Goal: Communication & Community: Answer question/provide support

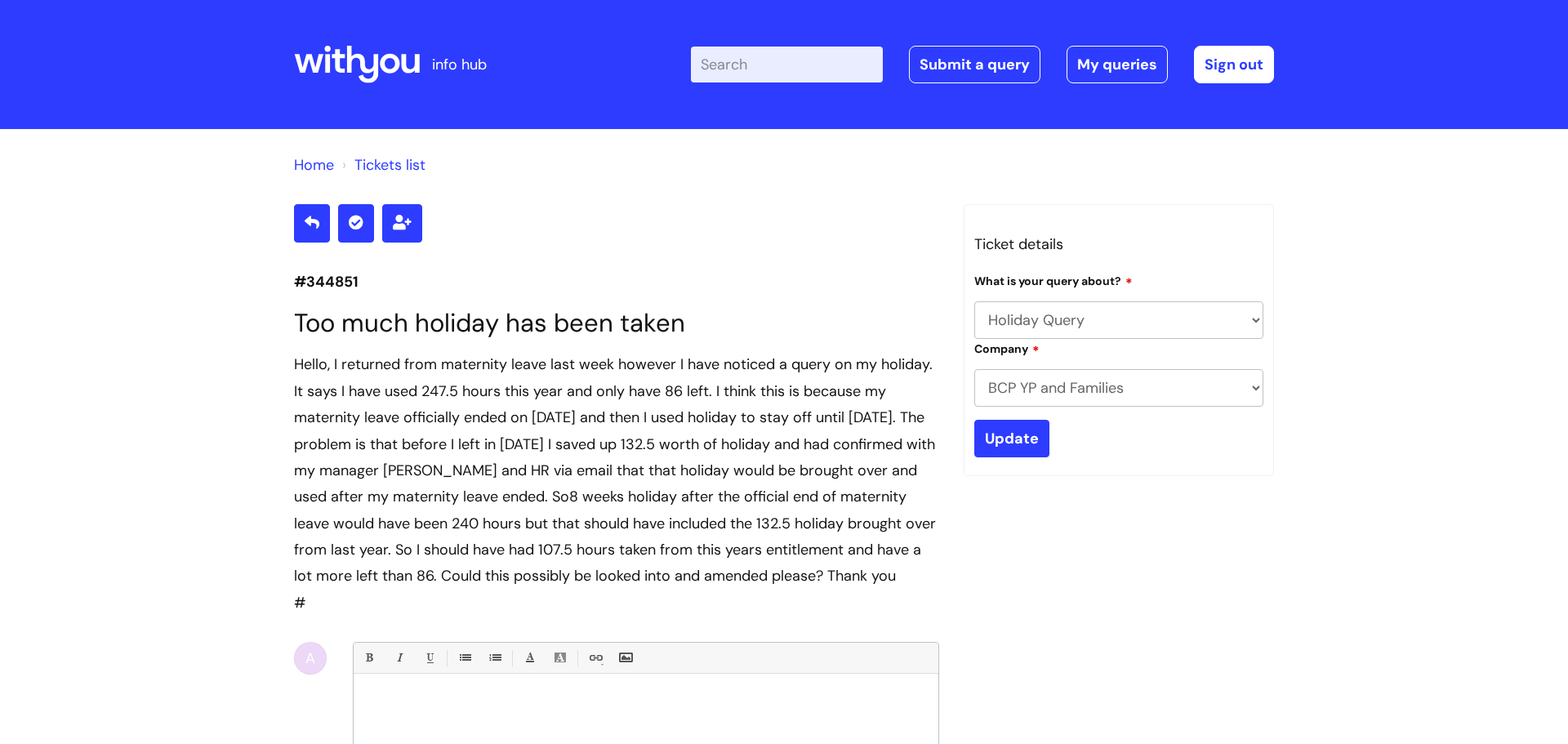
select select "Holiday Query"
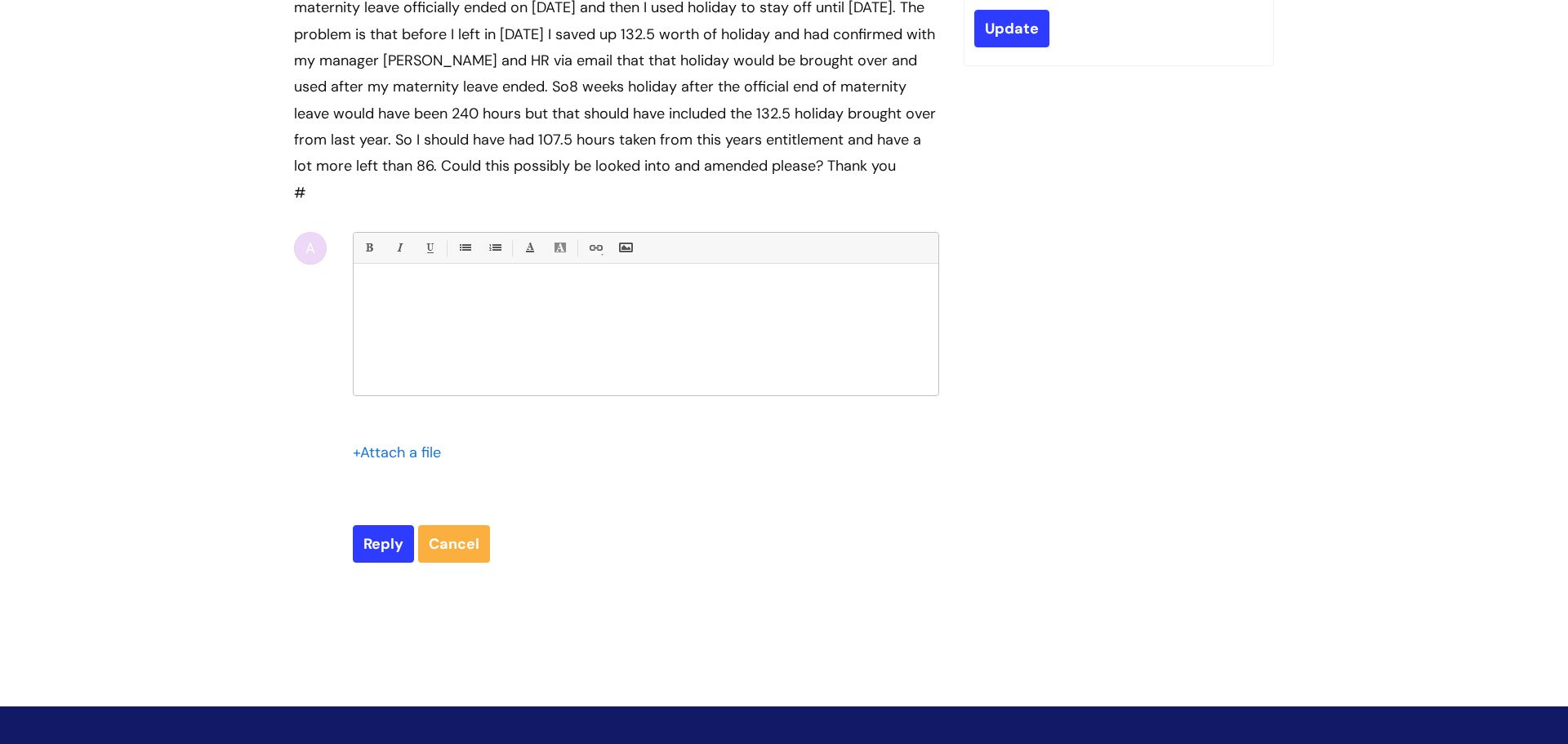
scroll to position [412, 0]
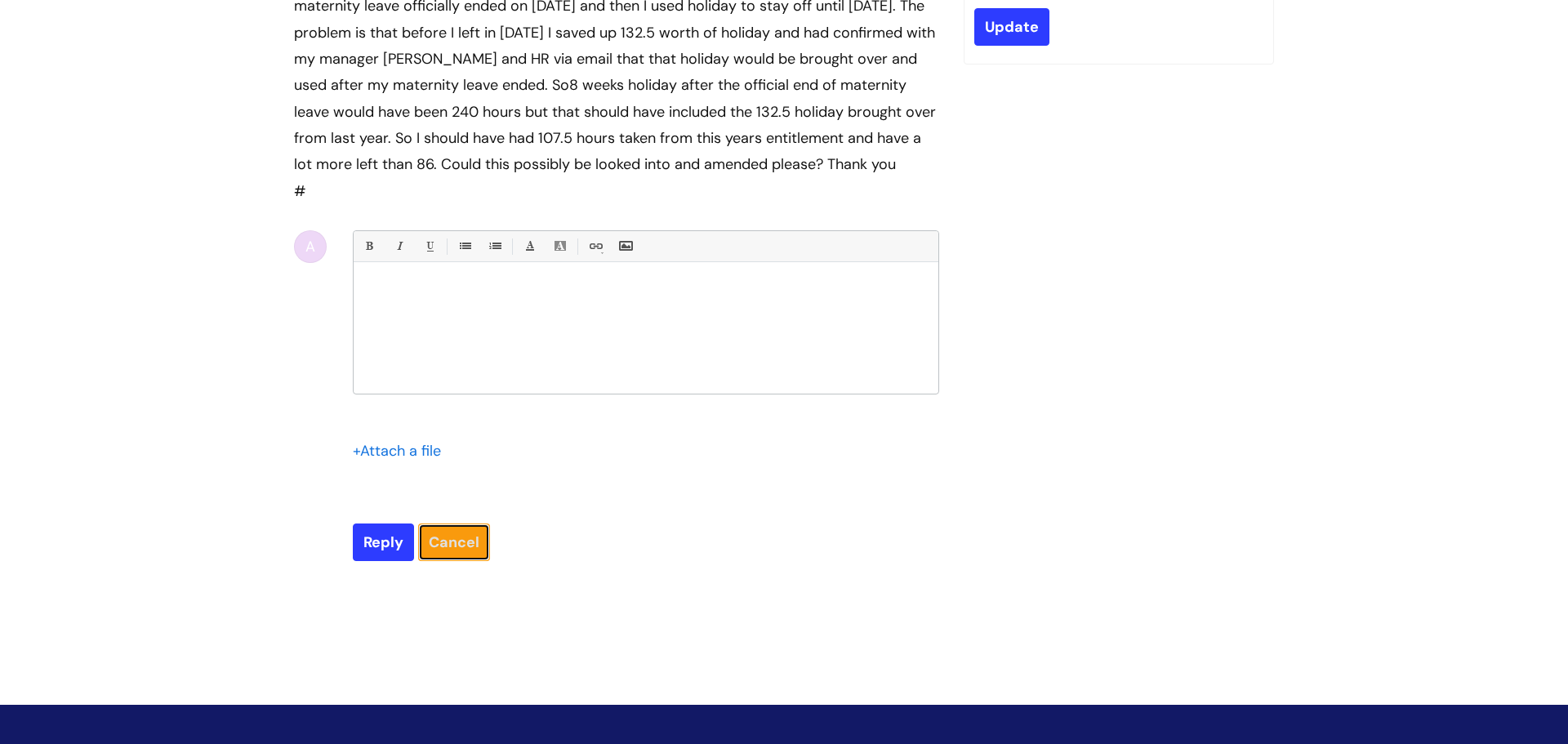
click at [476, 558] on link "Cancel" at bounding box center [453, 543] width 72 height 38
click at [443, 561] on link "Cancel" at bounding box center [453, 543] width 72 height 38
click at [447, 561] on link "Cancel" at bounding box center [453, 543] width 72 height 38
click at [384, 561] on input "Reply" at bounding box center [383, 543] width 61 height 38
type input "Please Wait..."
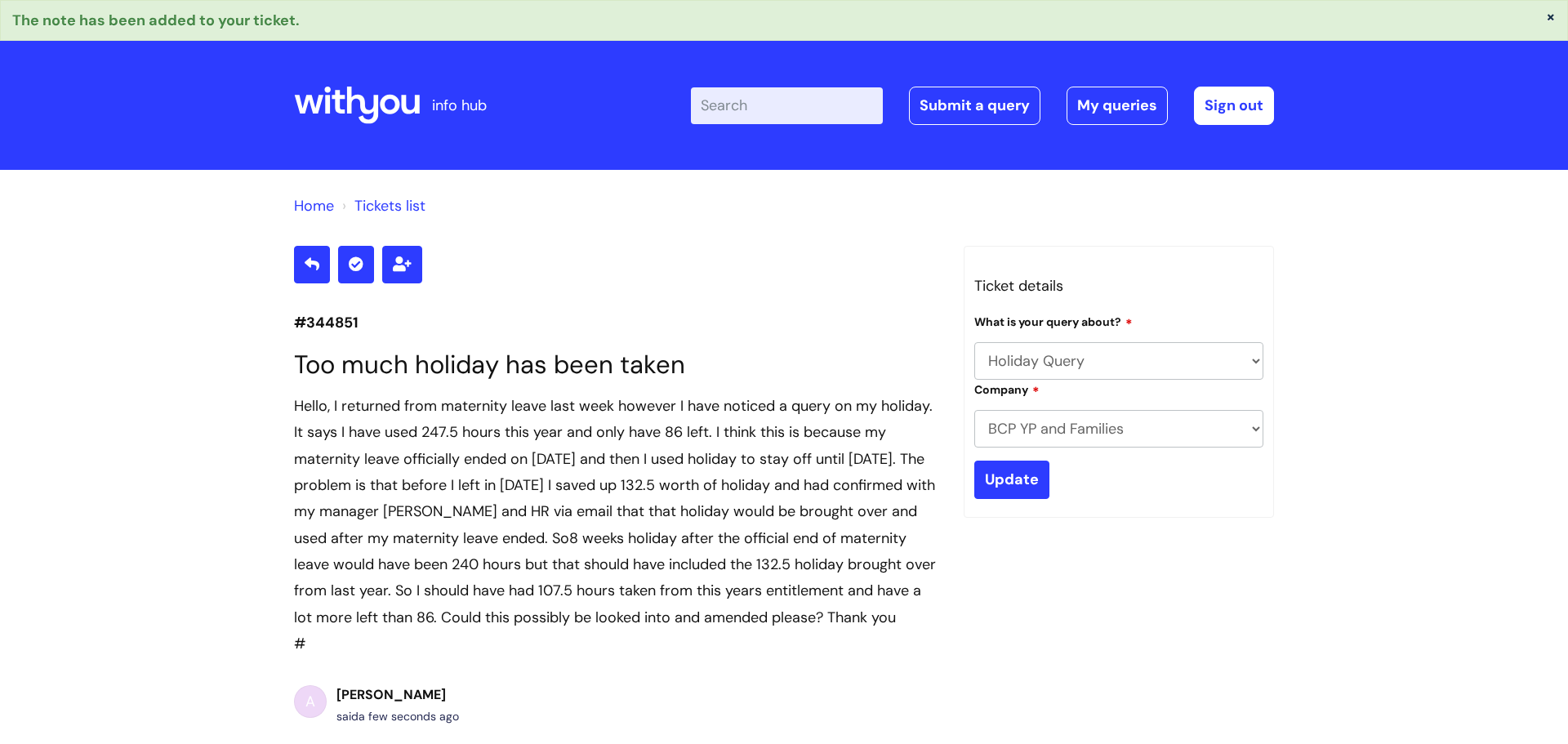
select select "Holiday Query"
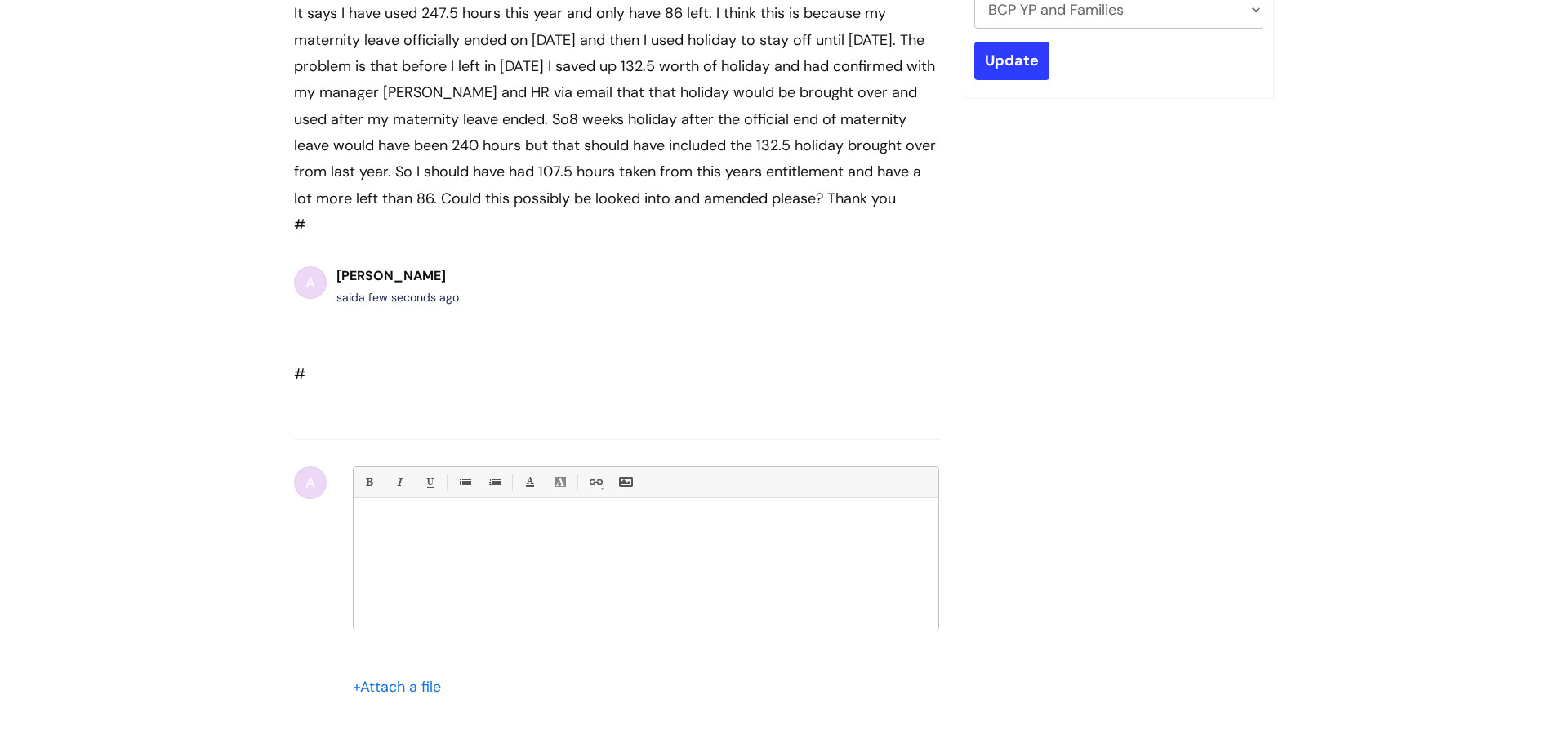
scroll to position [422, 0]
click at [442, 539] on div at bounding box center [646, 565] width 585 height 123
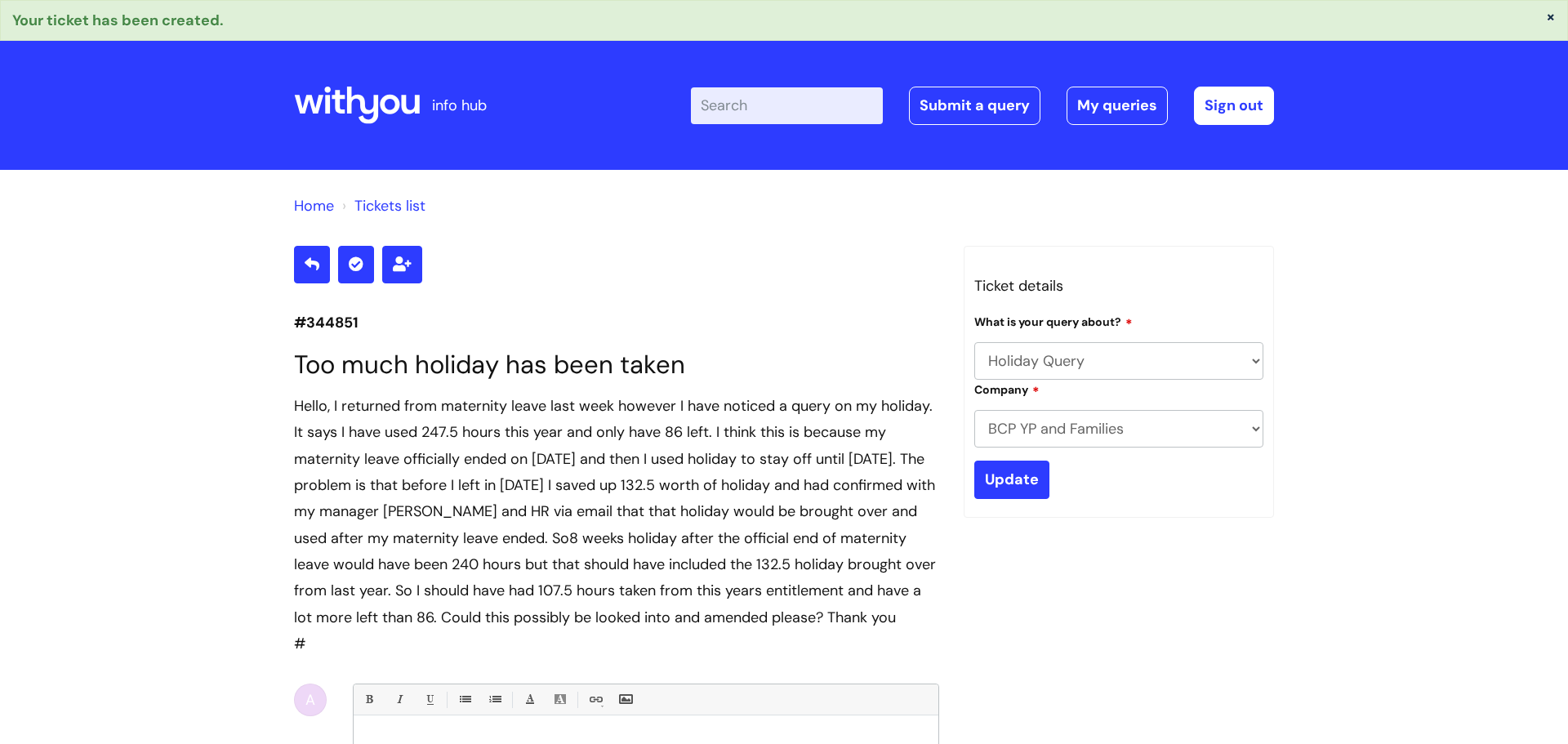
select select "Holiday Query"
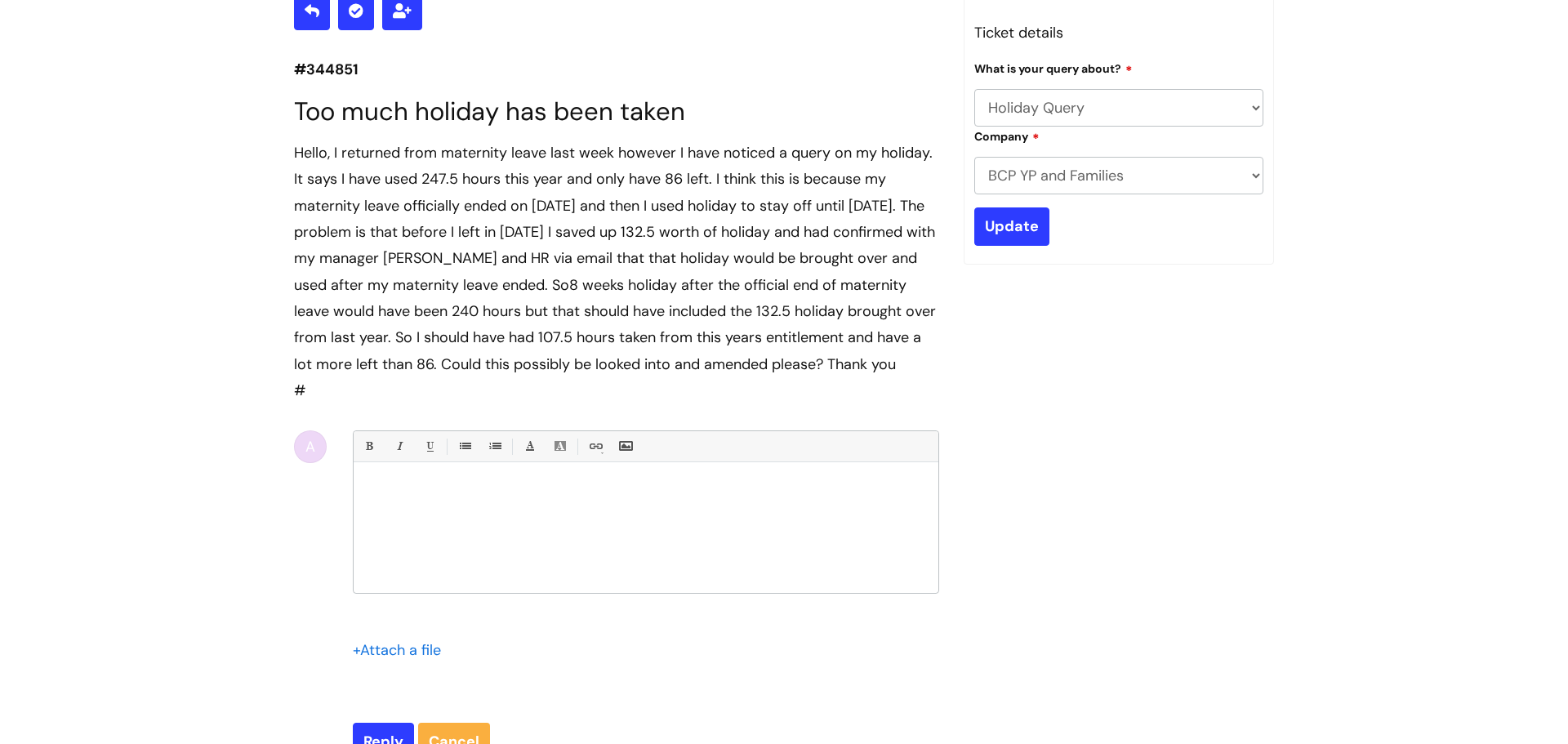
click at [414, 543] on div at bounding box center [646, 531] width 585 height 123
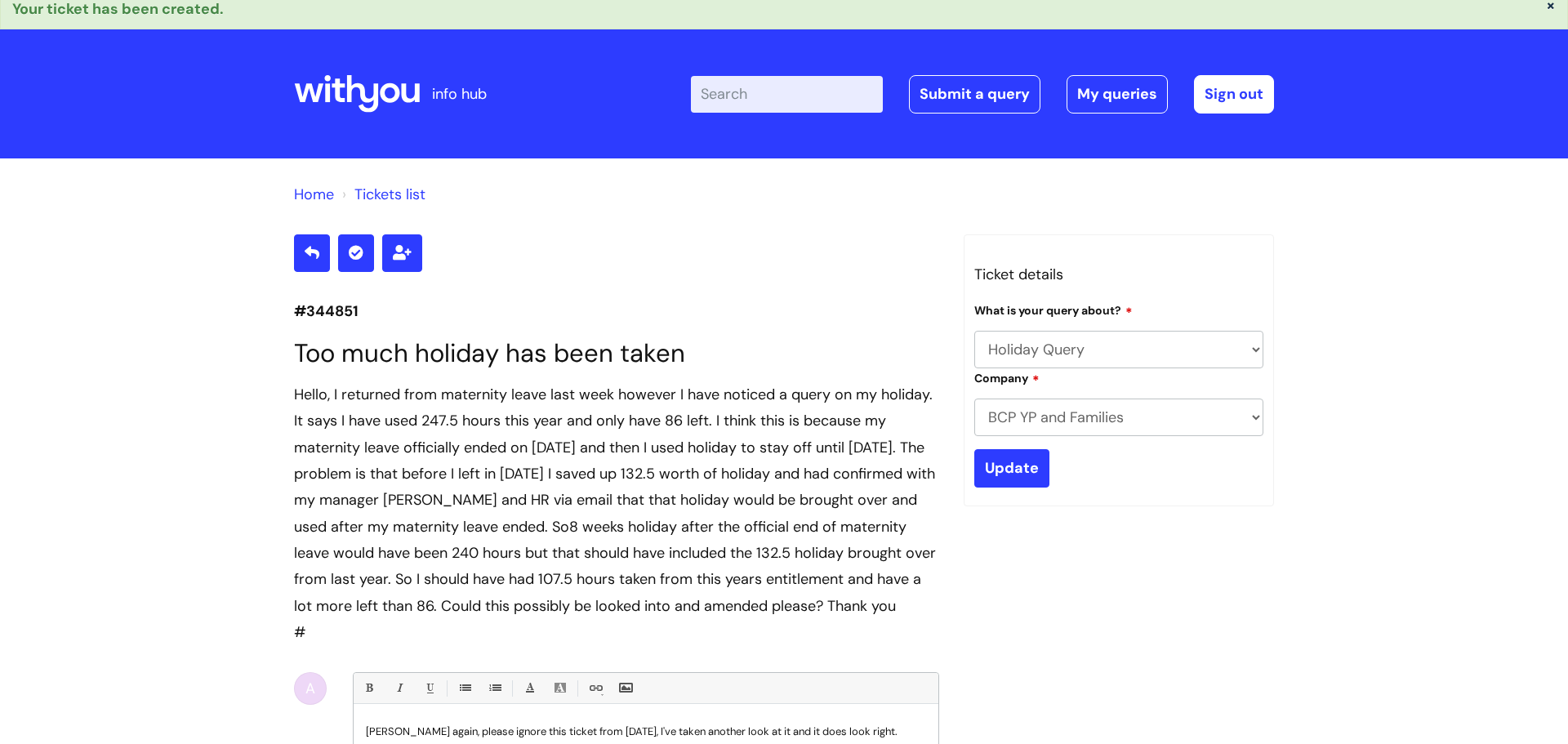
scroll to position [14, 0]
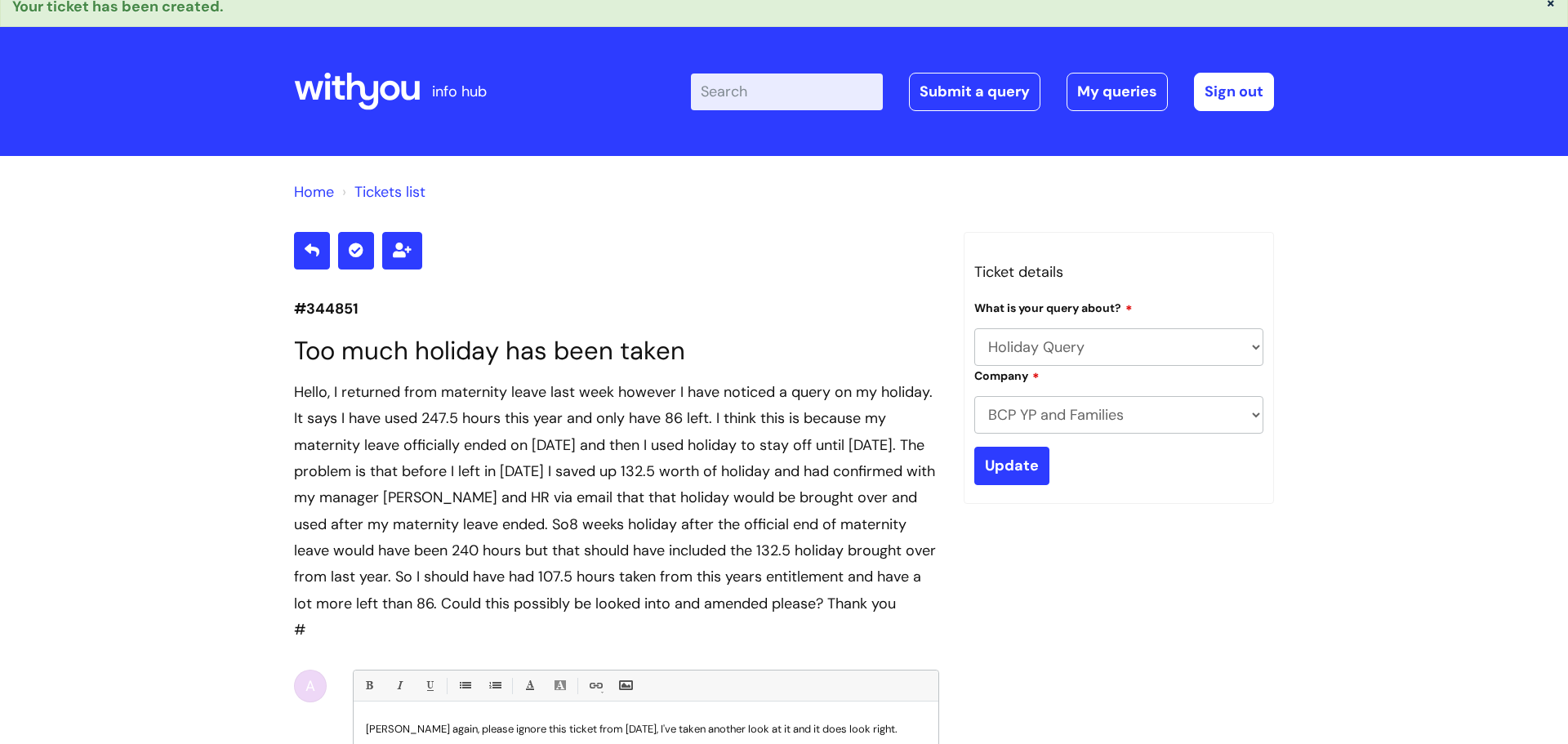
click at [1030, 330] on select "... Absence Query Holiday Query Employee change request General HR Query iTrent…" at bounding box center [1118, 347] width 289 height 38
click at [974, 329] on select "... Absence Query Holiday Query Employee change request General HR Query iTrent…" at bounding box center [1118, 347] width 289 height 38
click at [1047, 421] on select "... BCP YP and Families WithYou Current Staff" at bounding box center [1118, 414] width 289 height 38
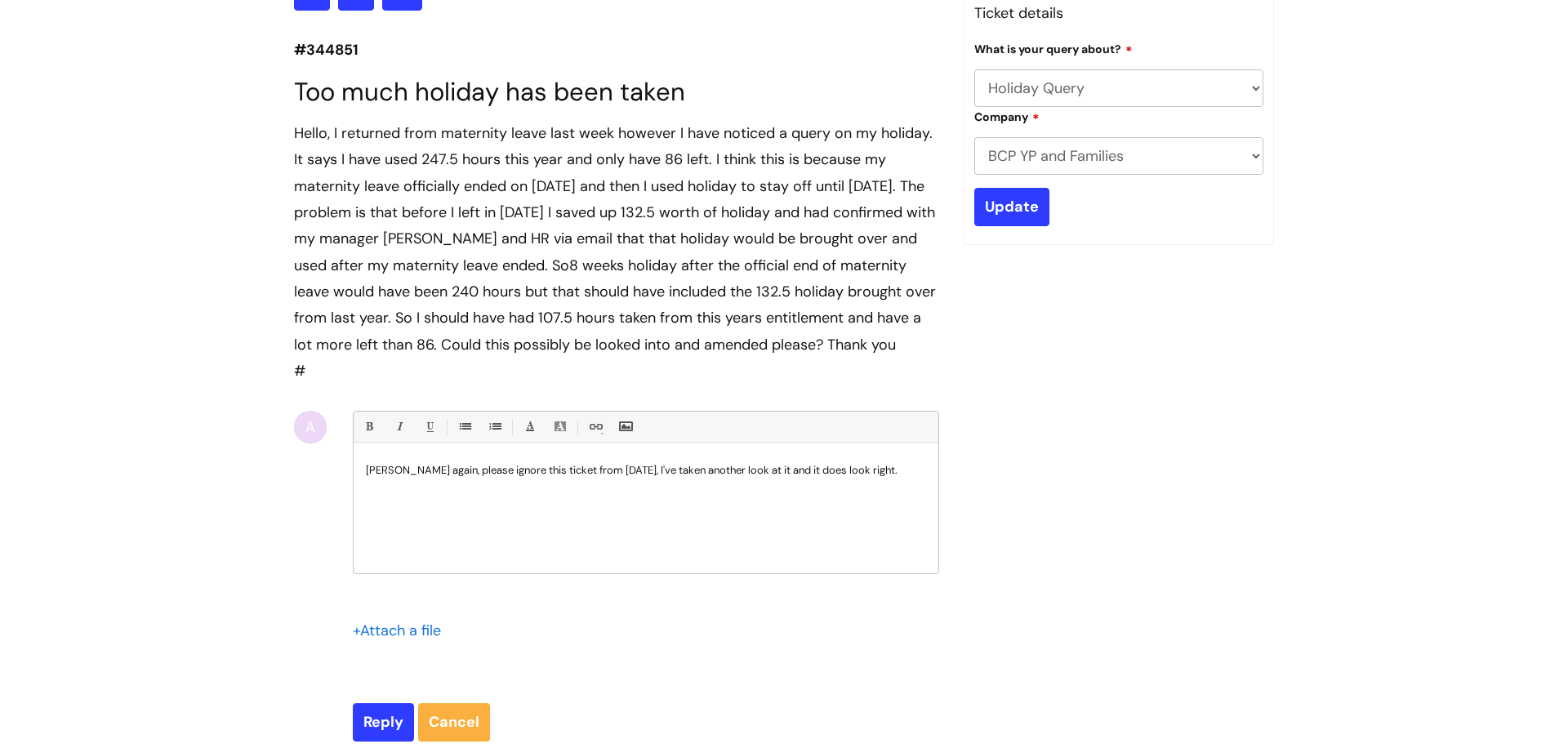
scroll to position [275, 0]
click at [865, 476] on p "Hiya again, please ignore this ticket from yesterday, I've taken another look a…" at bounding box center [646, 468] width 560 height 15
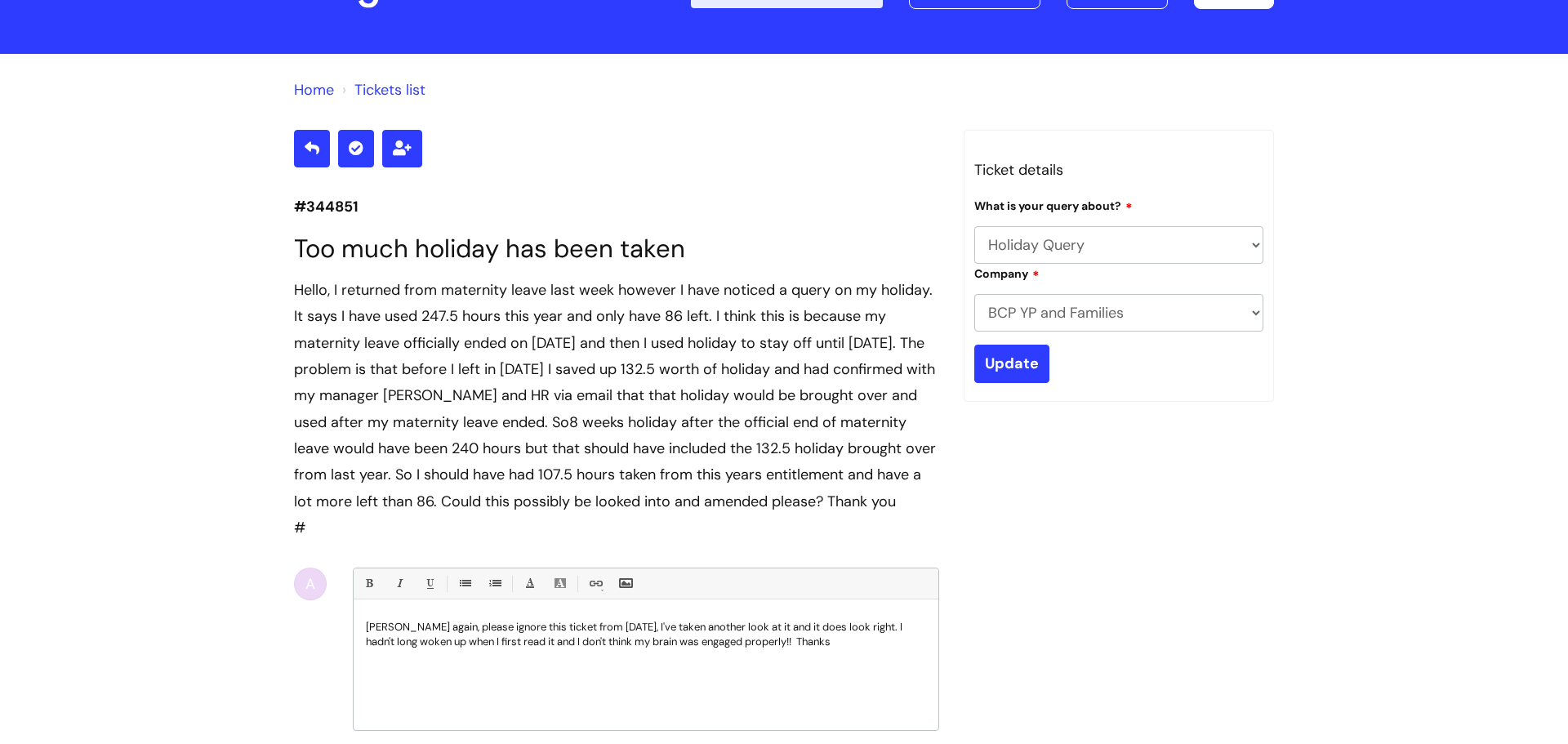
scroll to position [117, 0]
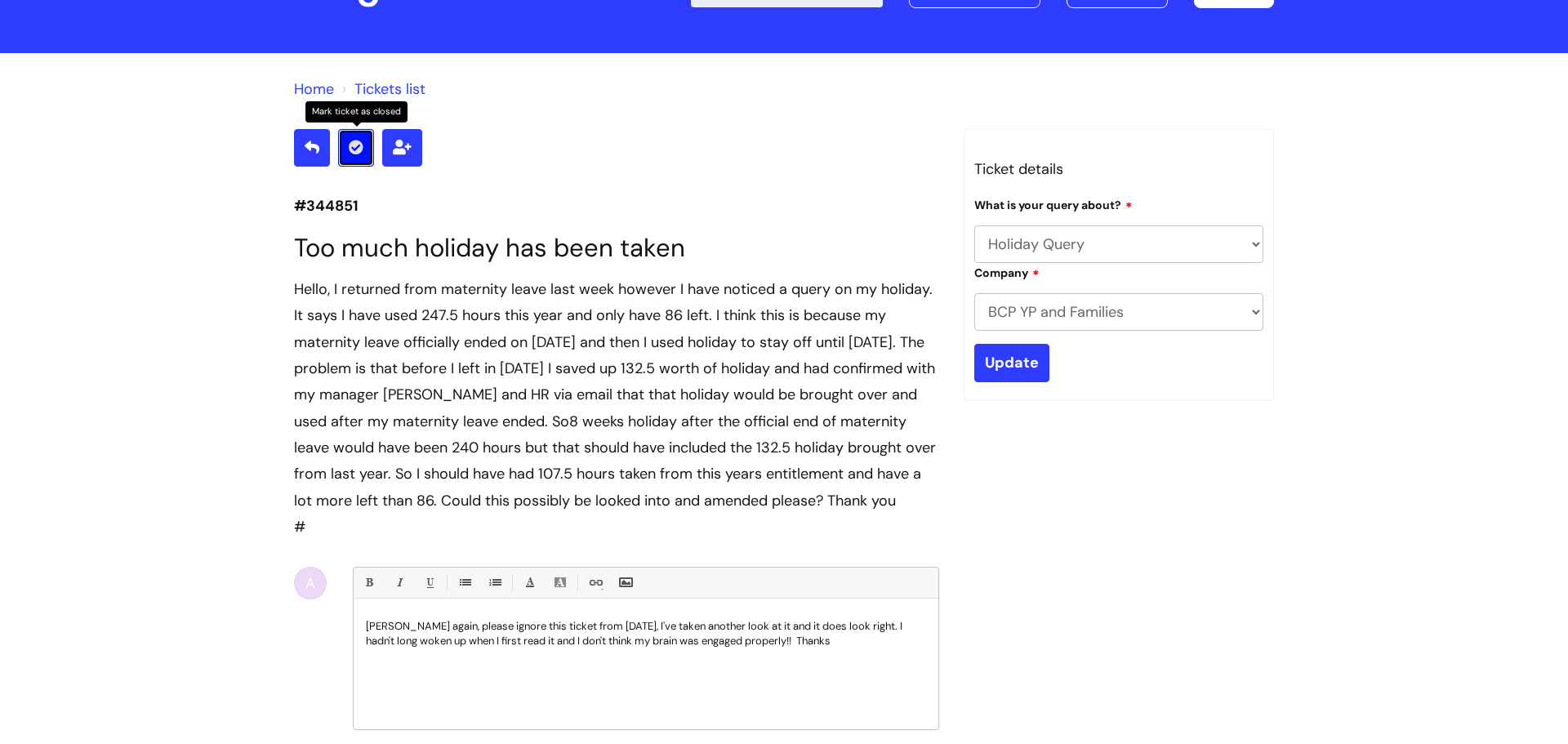
click at [360, 146] on icon at bounding box center [356, 147] width 15 height 15
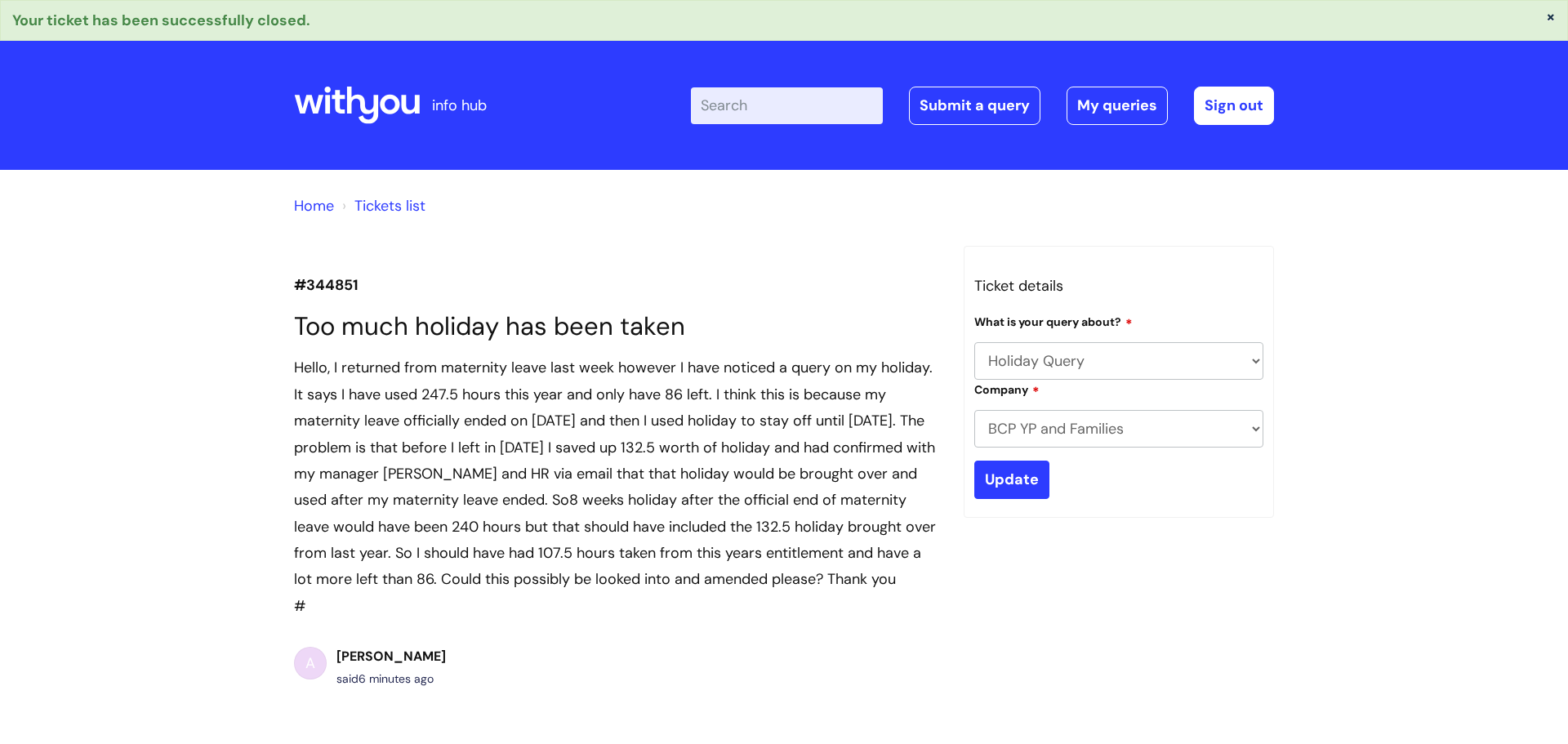
select select "Holiday Query"
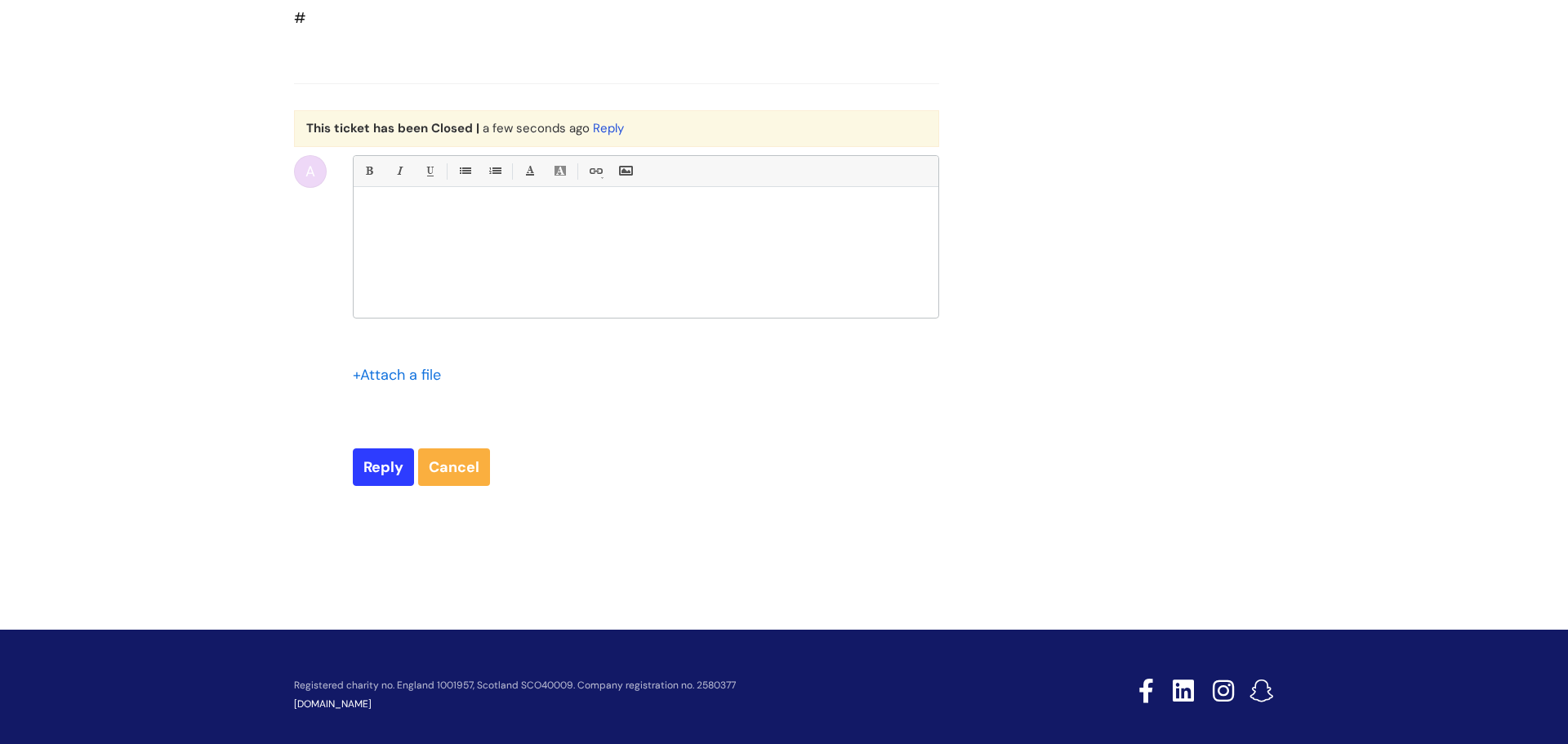
scroll to position [747, 0]
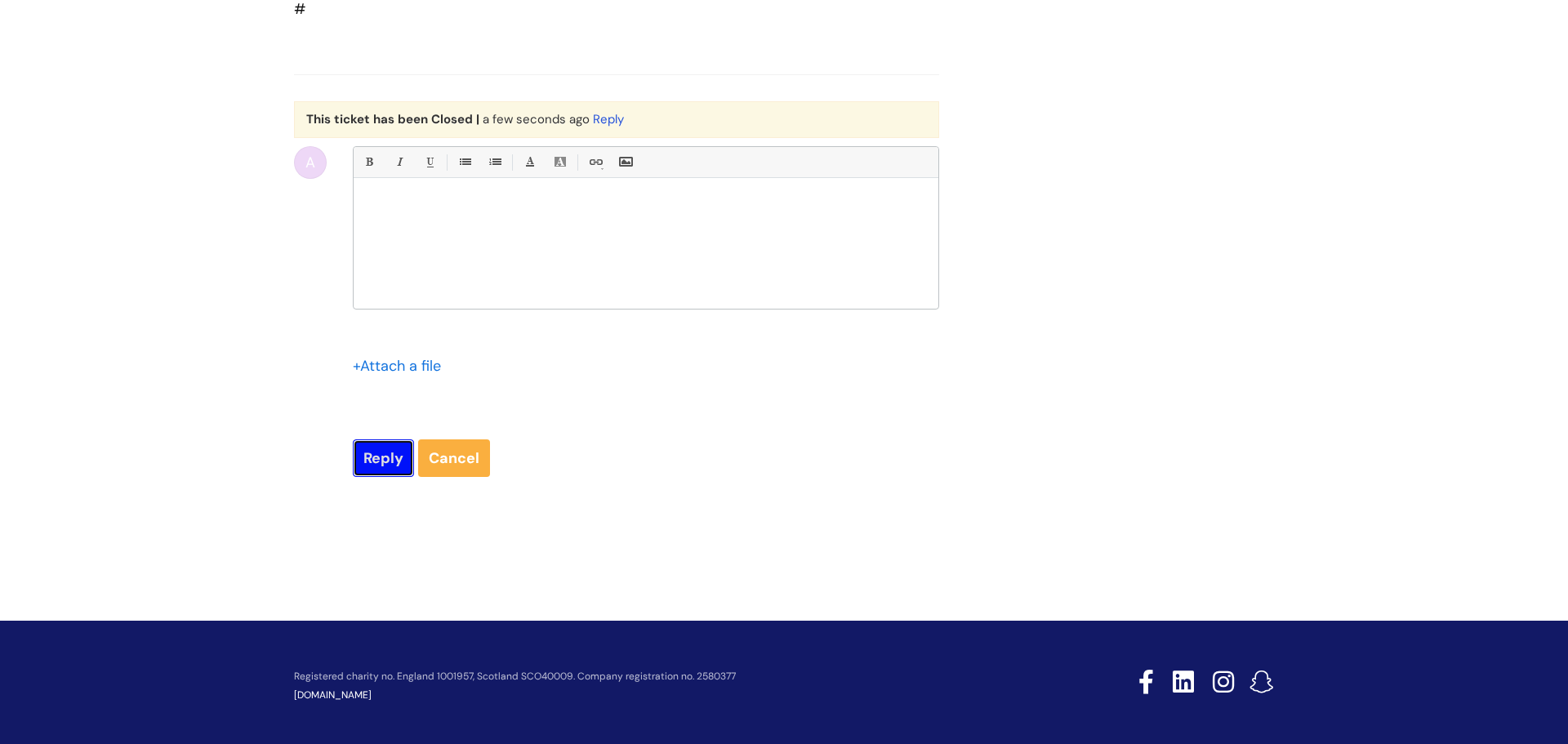
click at [391, 477] on input "Reply" at bounding box center [383, 458] width 61 height 38
type input "Please Wait..."
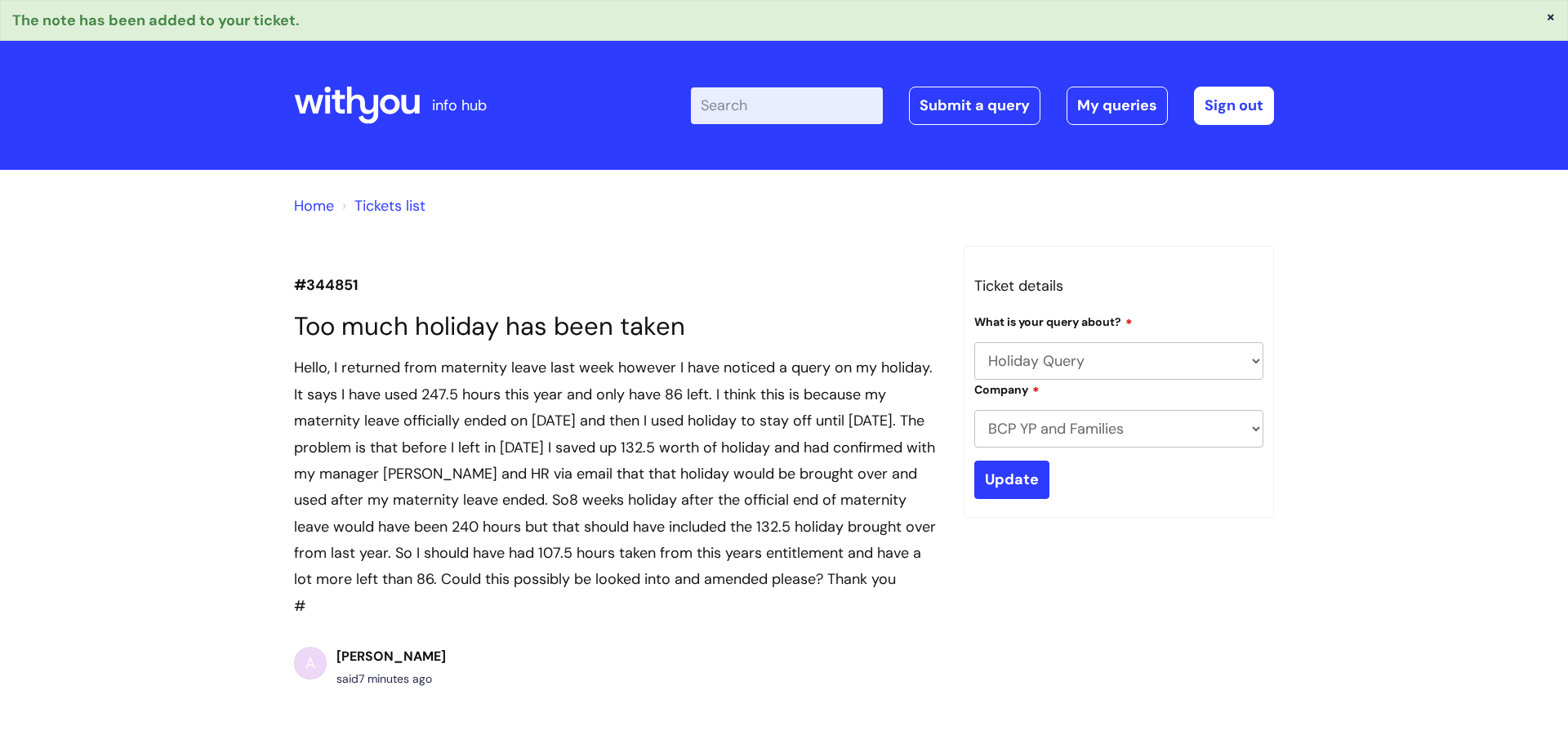
select select "Holiday Query"
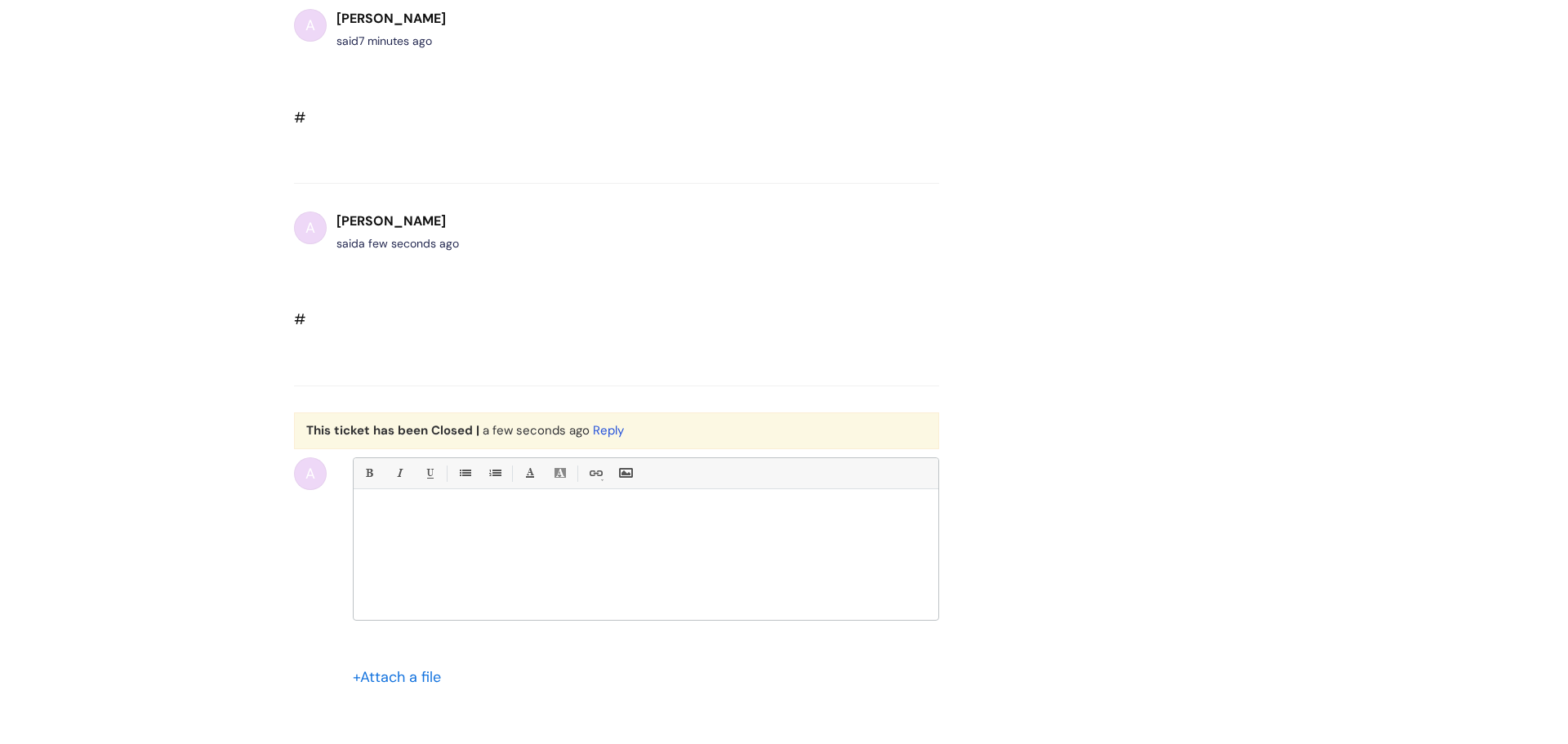
scroll to position [640, 0]
click at [465, 590] on div at bounding box center [646, 557] width 585 height 123
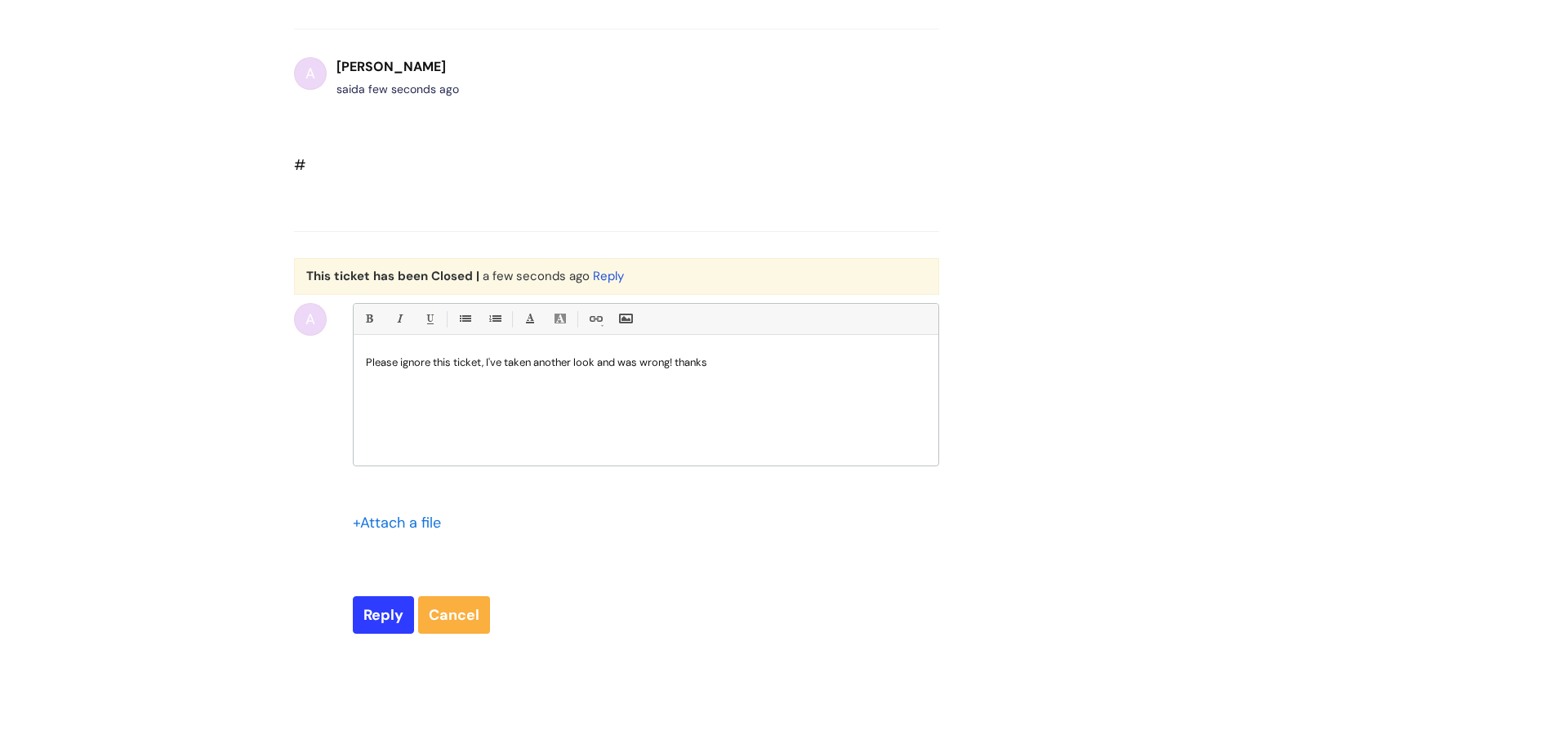
scroll to position [797, 0]
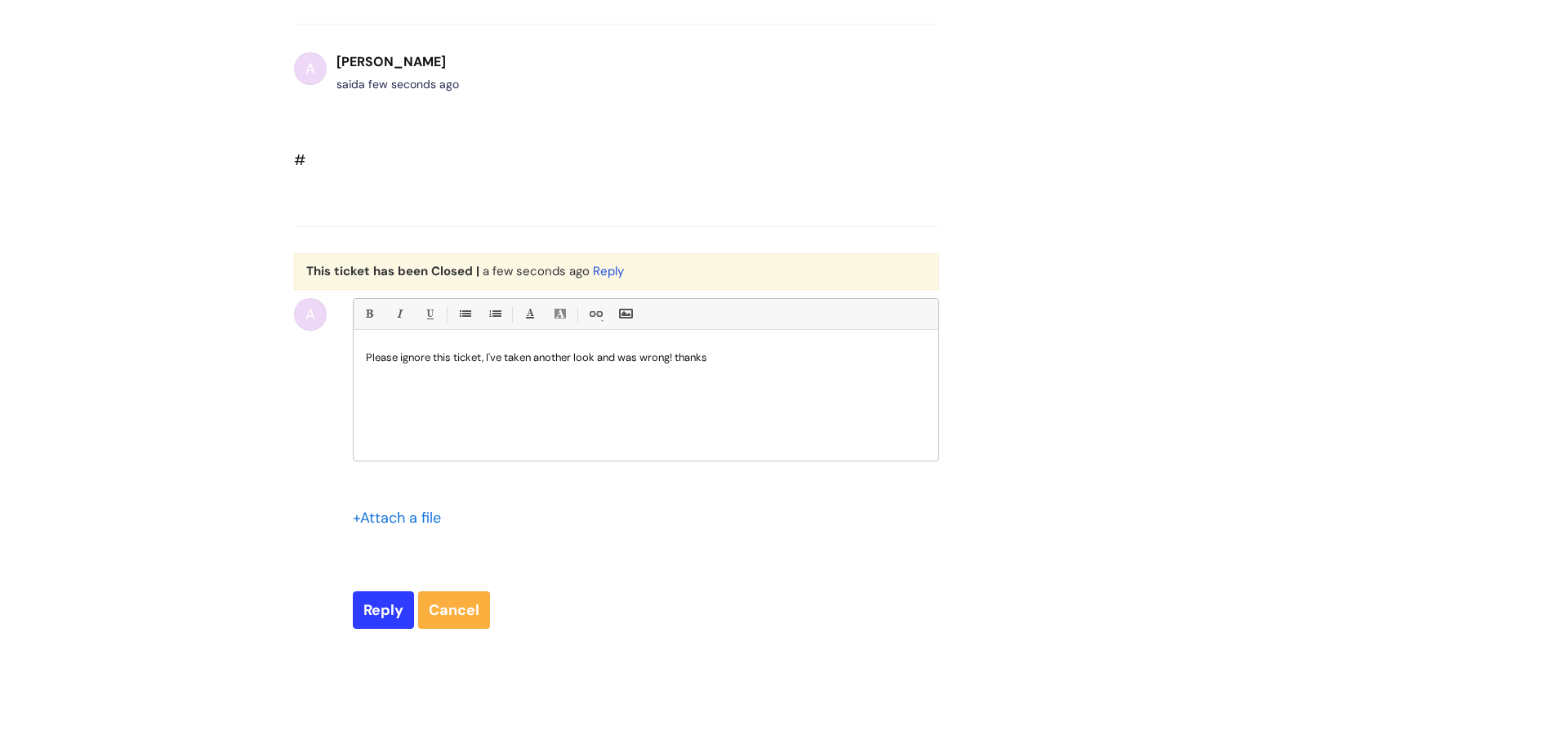
click at [670, 393] on div "Please ignore this ticket, I've taken another look and was wrong! thanks" at bounding box center [646, 399] width 585 height 123
click at [674, 365] on p "Please ignore this ticket, I've taken another look and was wrong! thanks" at bounding box center [646, 358] width 560 height 15
click at [358, 624] on input "Reply" at bounding box center [383, 610] width 61 height 38
type input "Please Wait..."
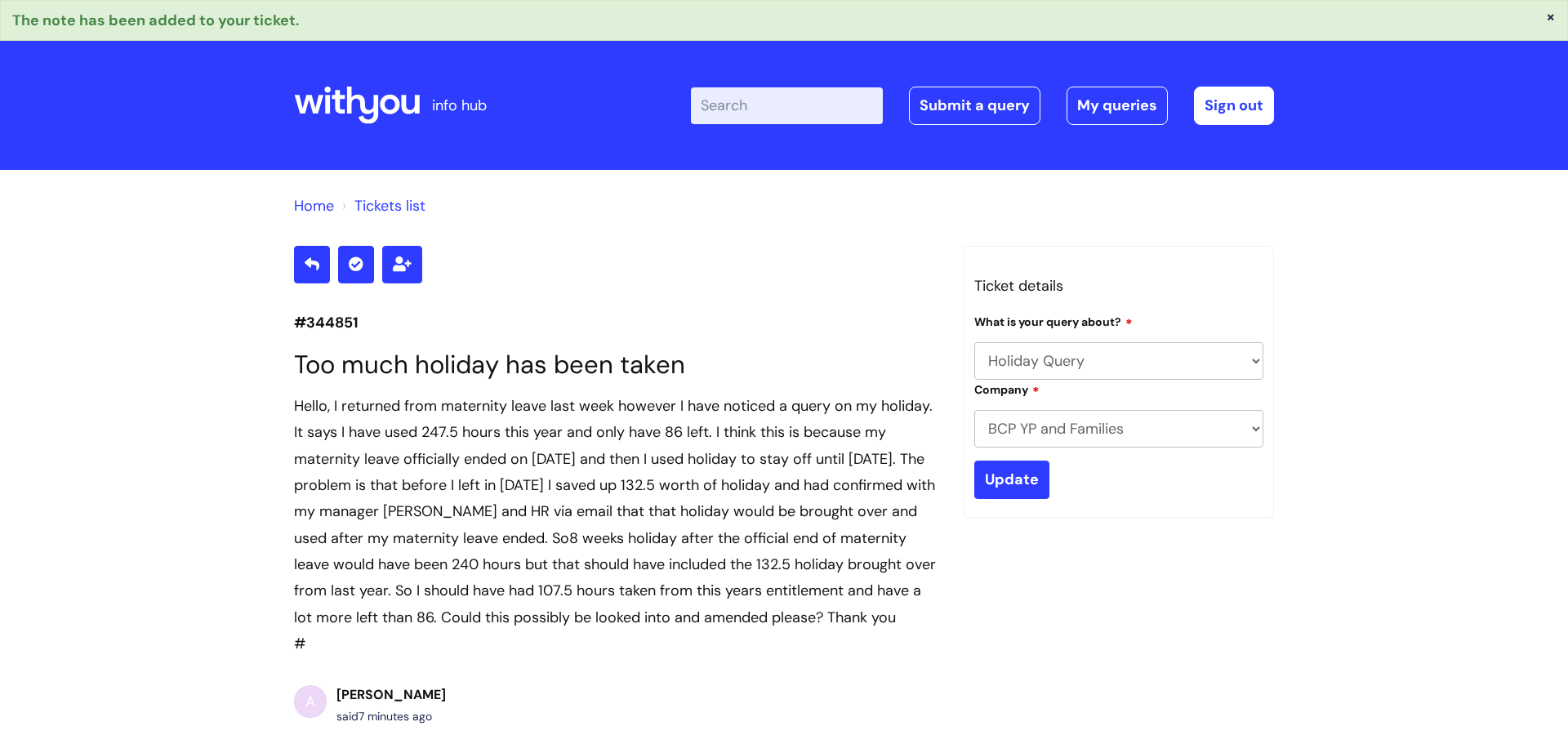
select select "Holiday Query"
click at [352, 263] on icon at bounding box center [356, 263] width 15 height 15
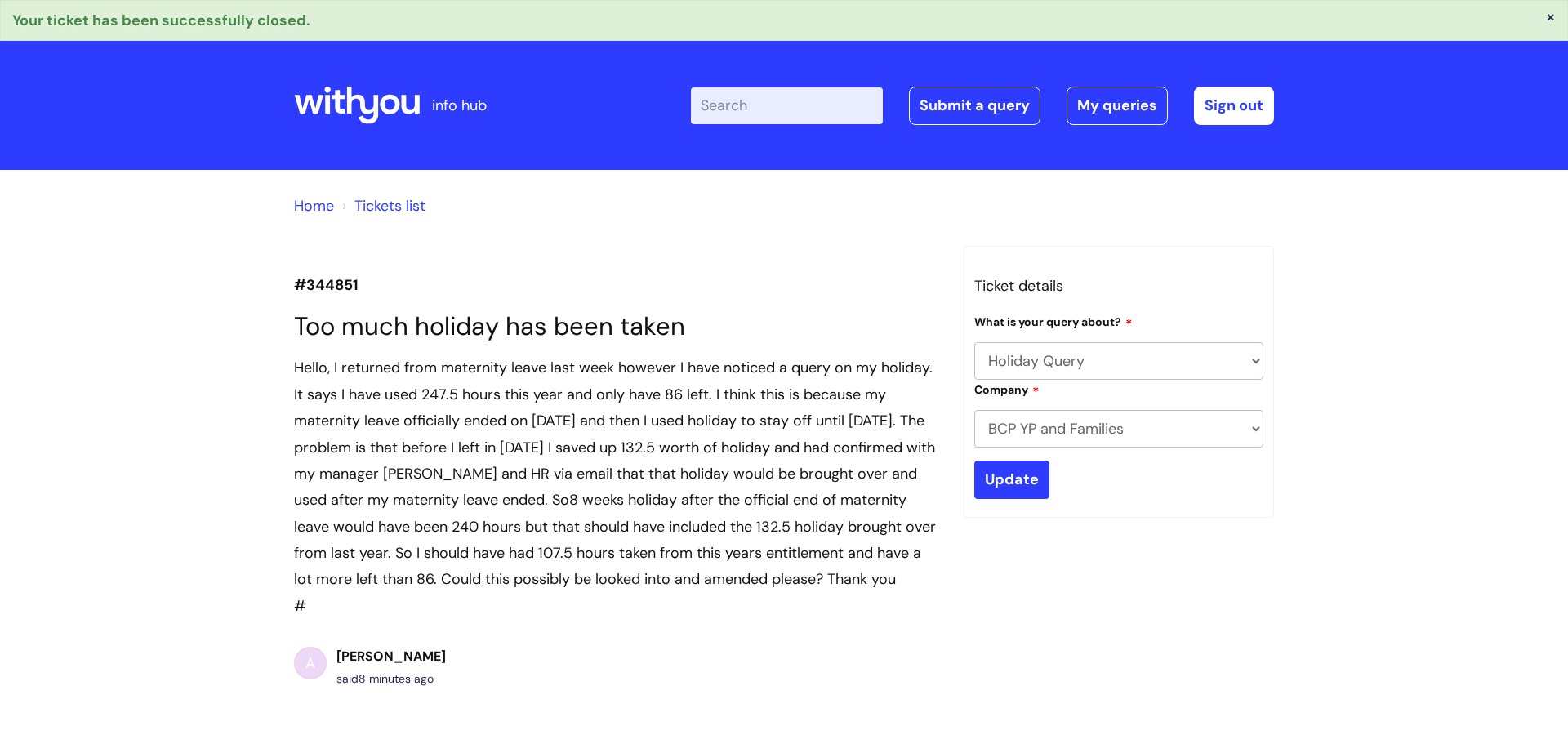
select select "Holiday Query"
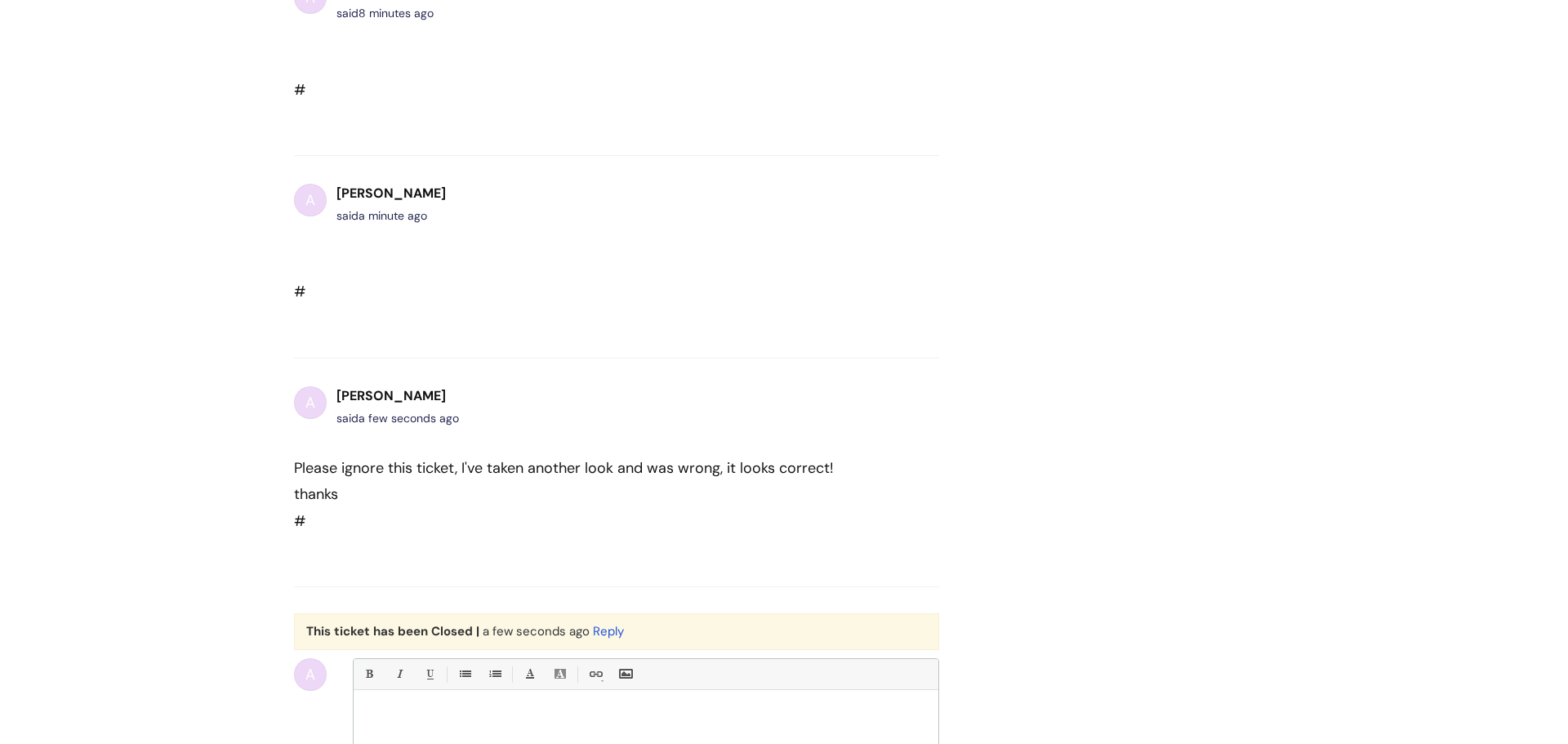
scroll to position [663, 0]
